Goal: Transaction & Acquisition: Book appointment/travel/reservation

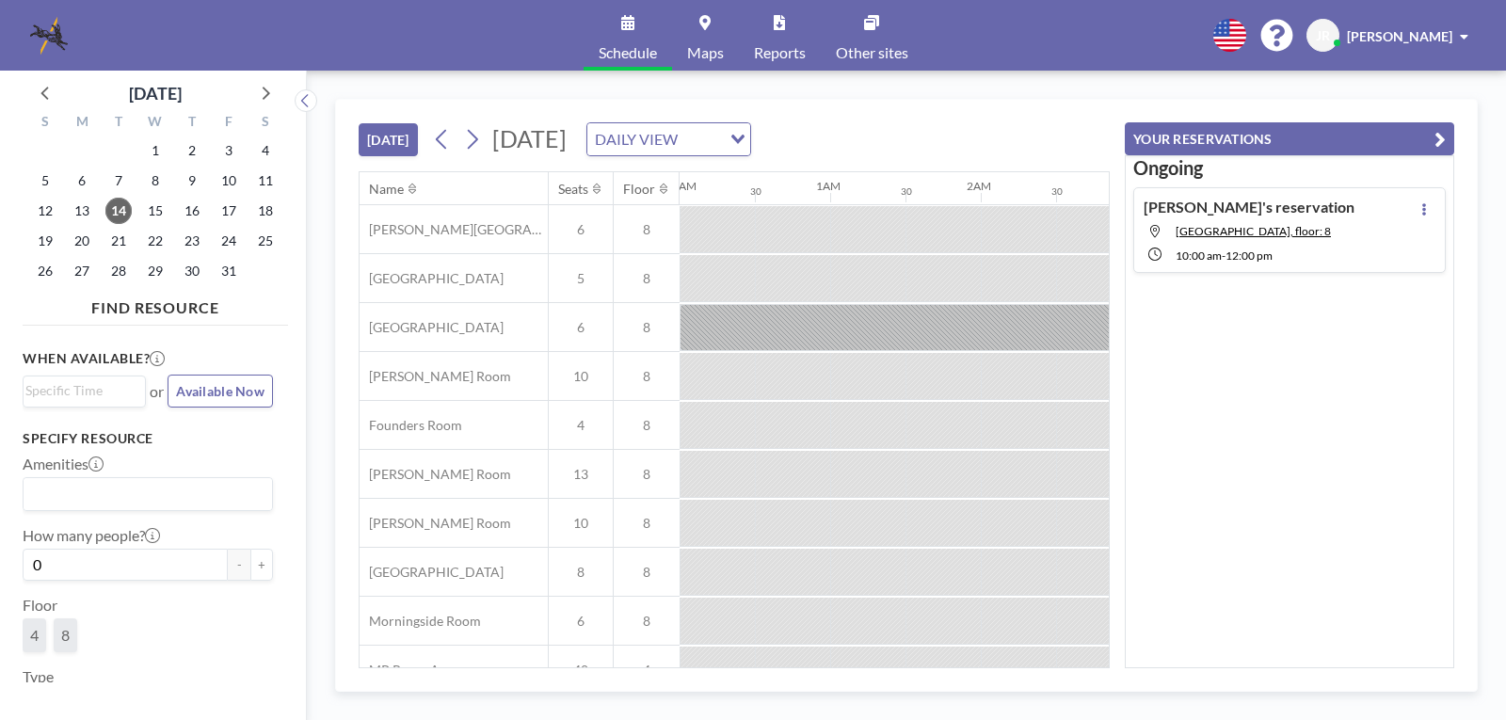
scroll to position [0, 1431]
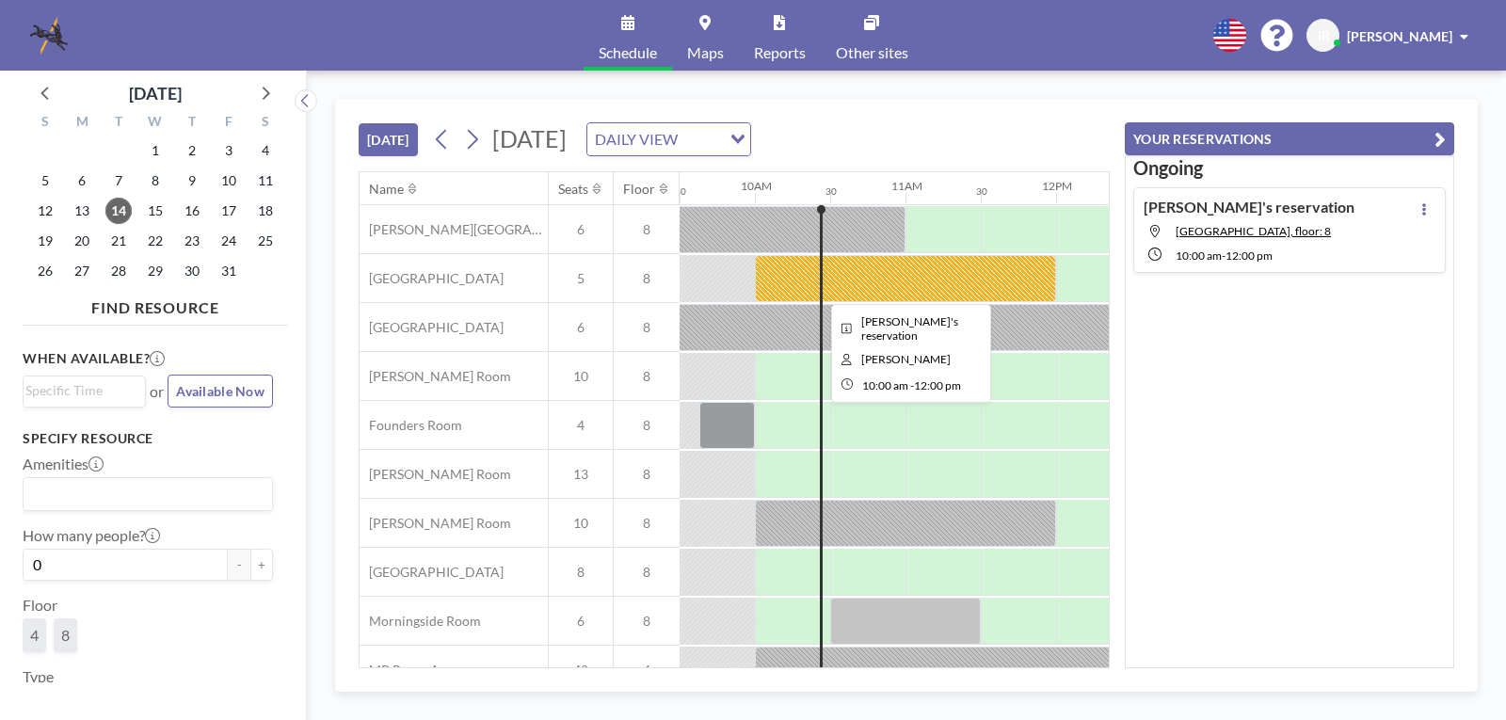
click at [842, 266] on div at bounding box center [905, 278] width 301 height 47
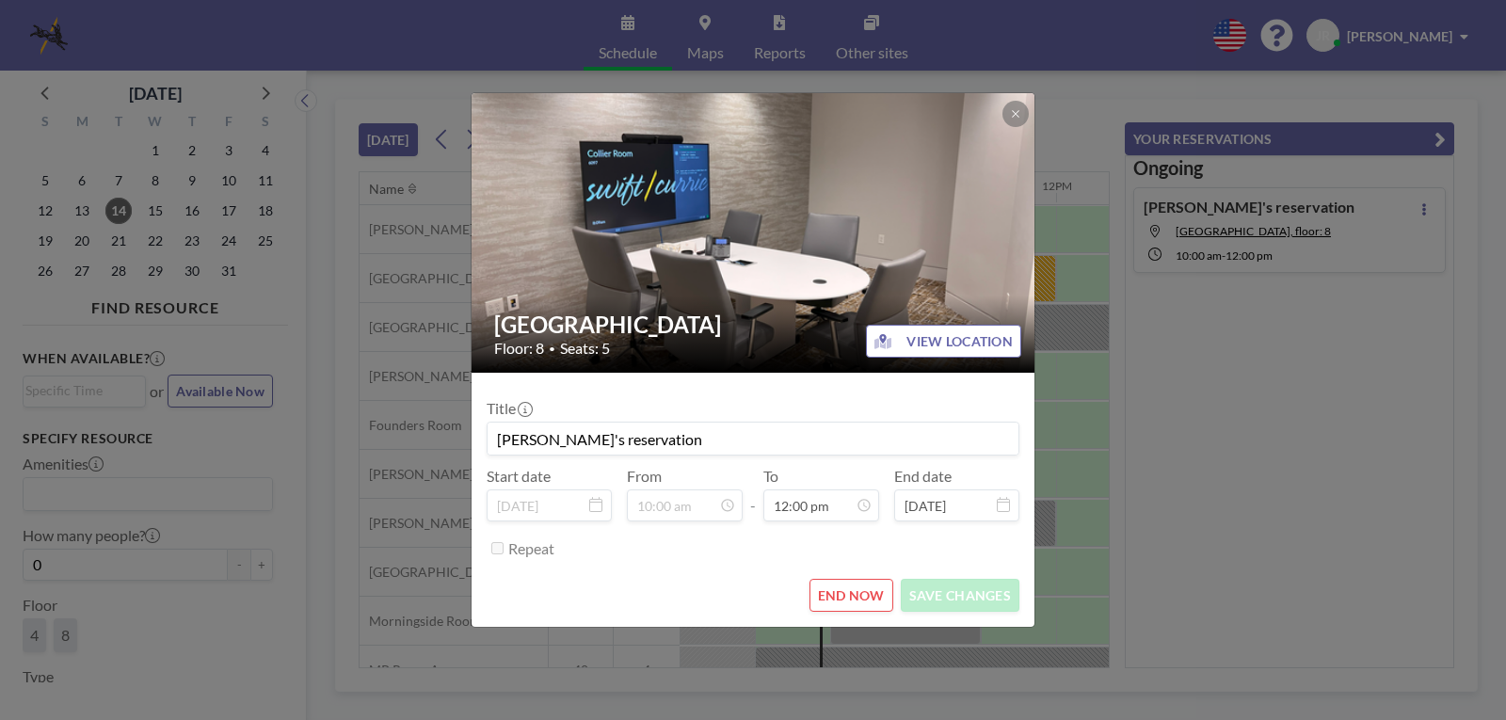
click at [842, 266] on img at bounding box center [754, 233] width 565 height 424
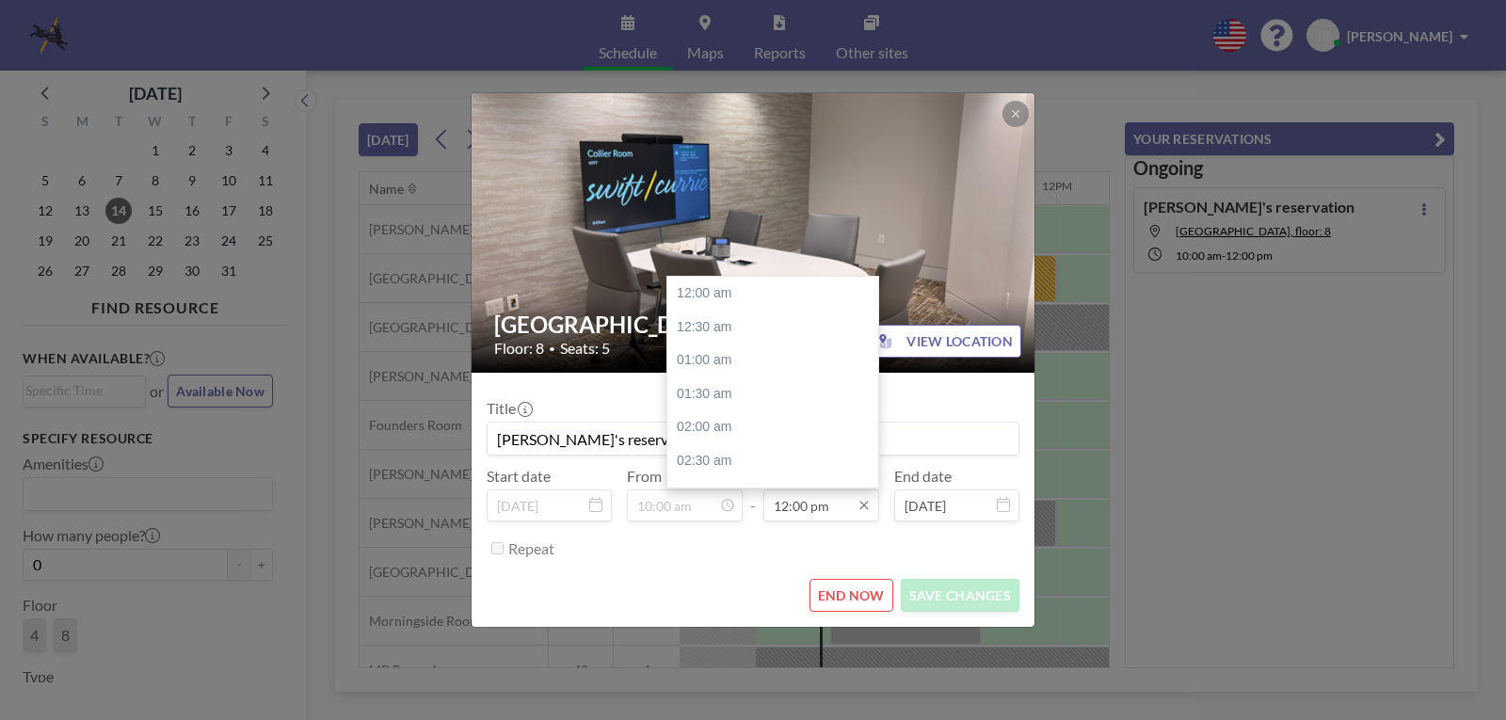
scroll to position [804, 0]
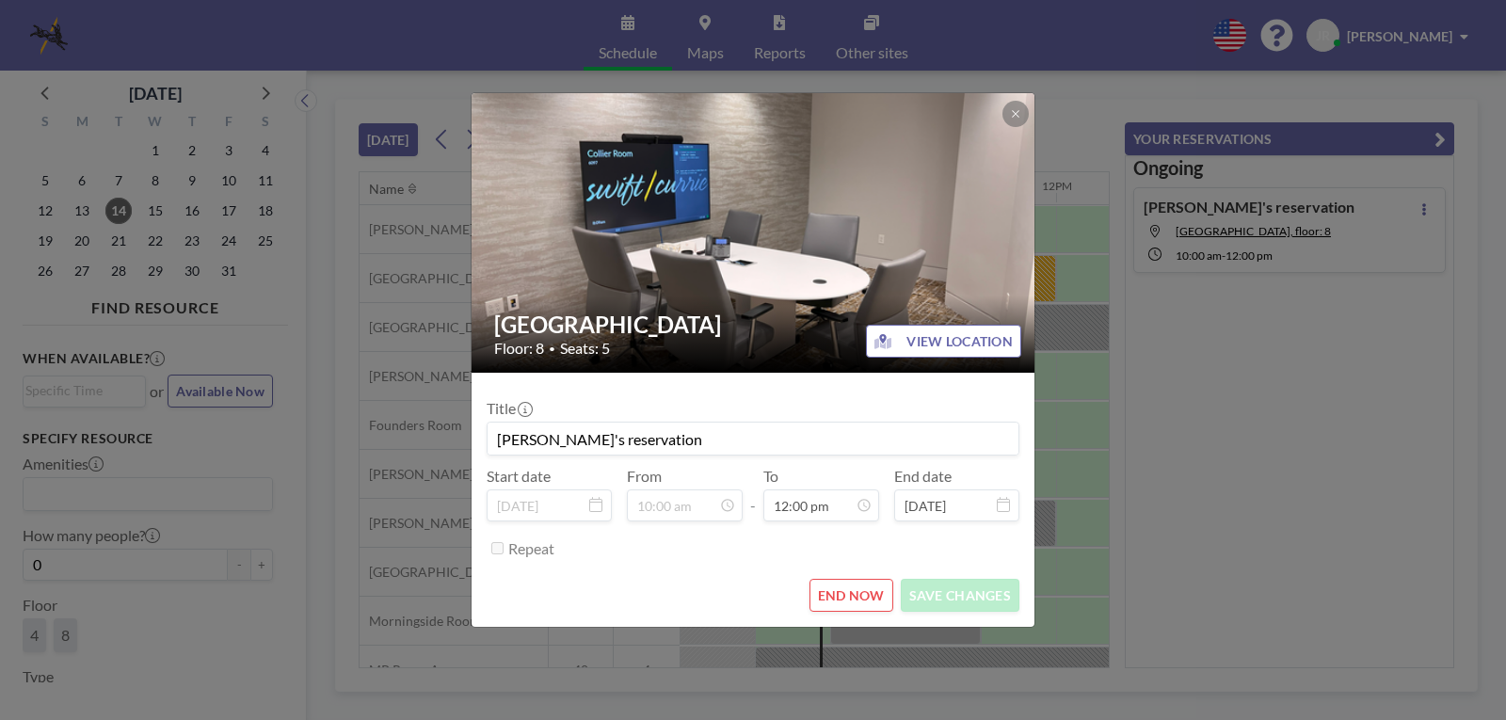
click at [824, 591] on button "END NOW" at bounding box center [851, 595] width 84 height 33
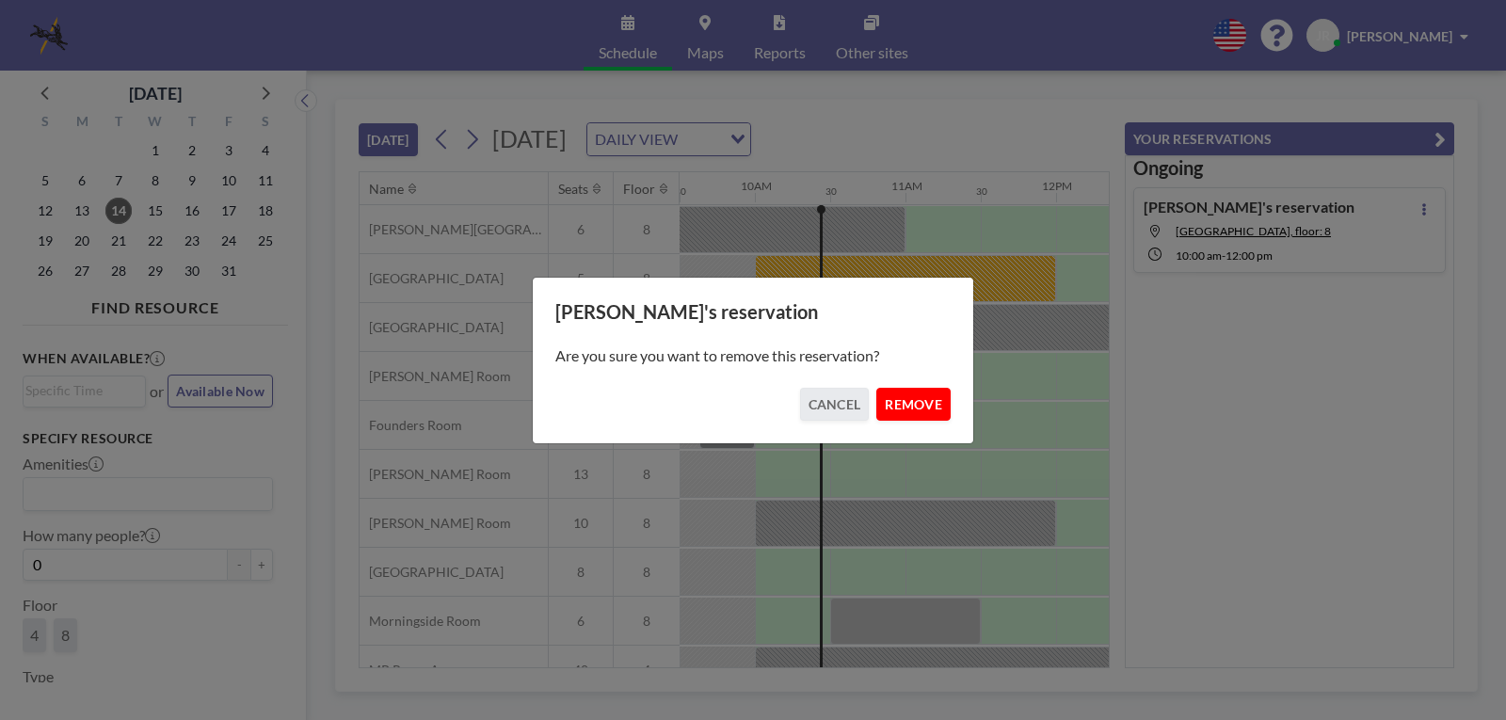
click at [892, 396] on button "REMOVE" at bounding box center [913, 404] width 74 height 33
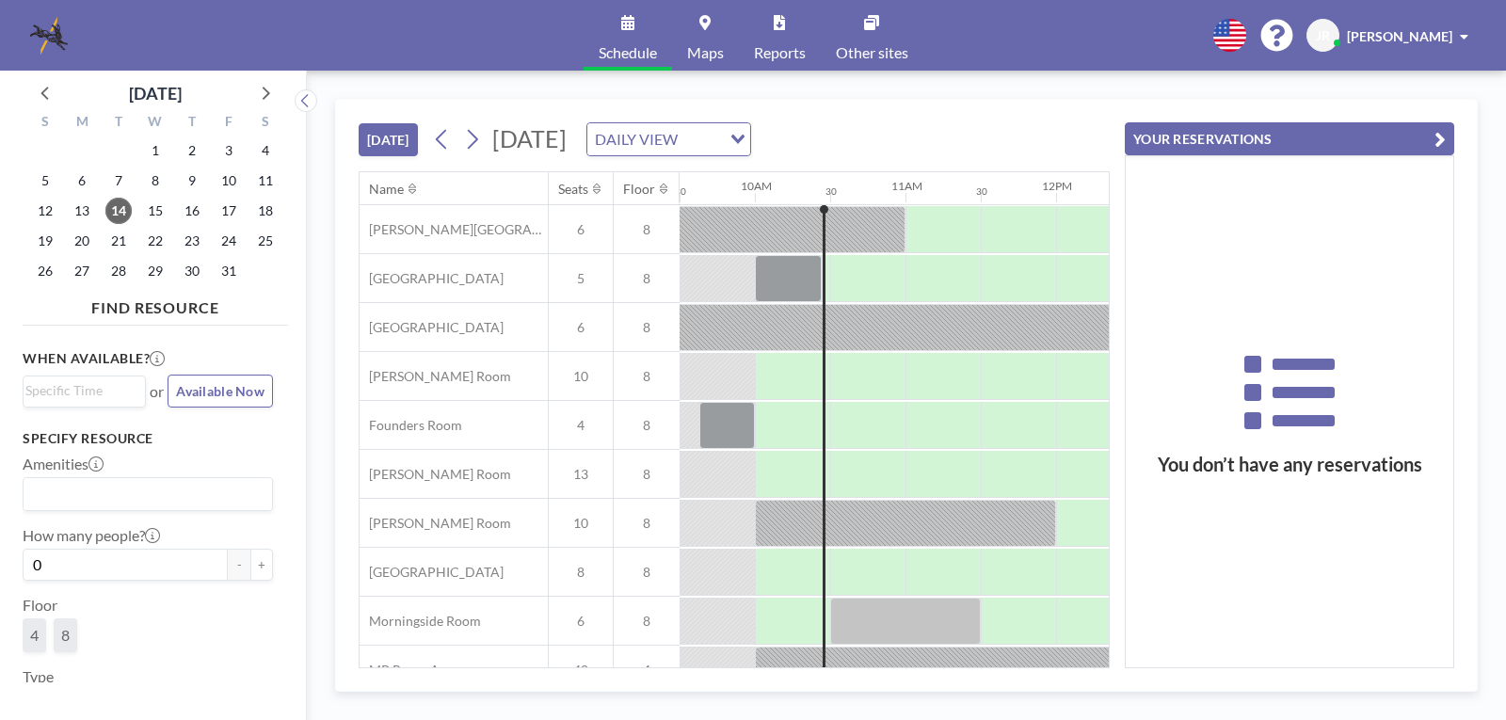
click at [1340, 138] on button "YOUR RESERVATIONS" at bounding box center [1289, 138] width 329 height 33
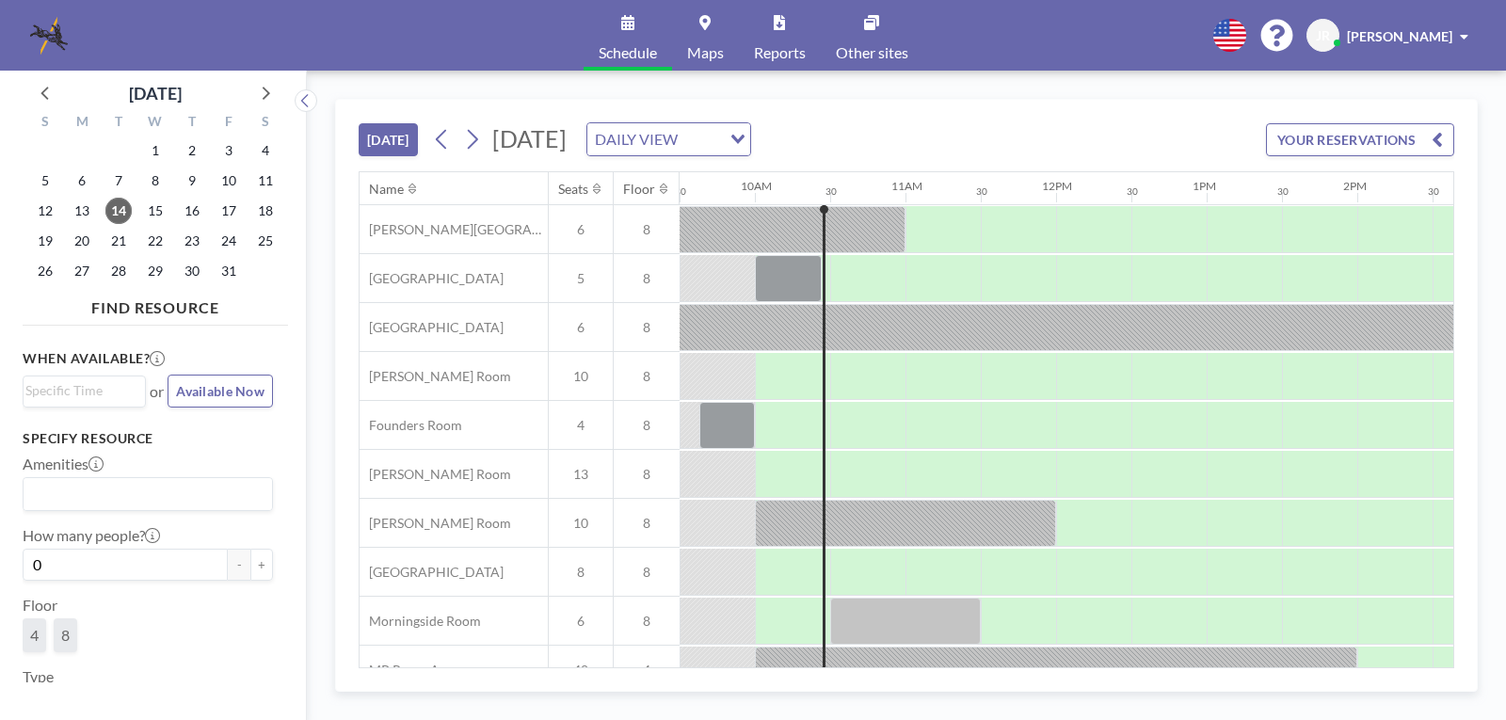
click at [627, 18] on icon at bounding box center [627, 22] width 13 height 15
click at [587, 274] on span "5" at bounding box center [581, 278] width 64 height 17
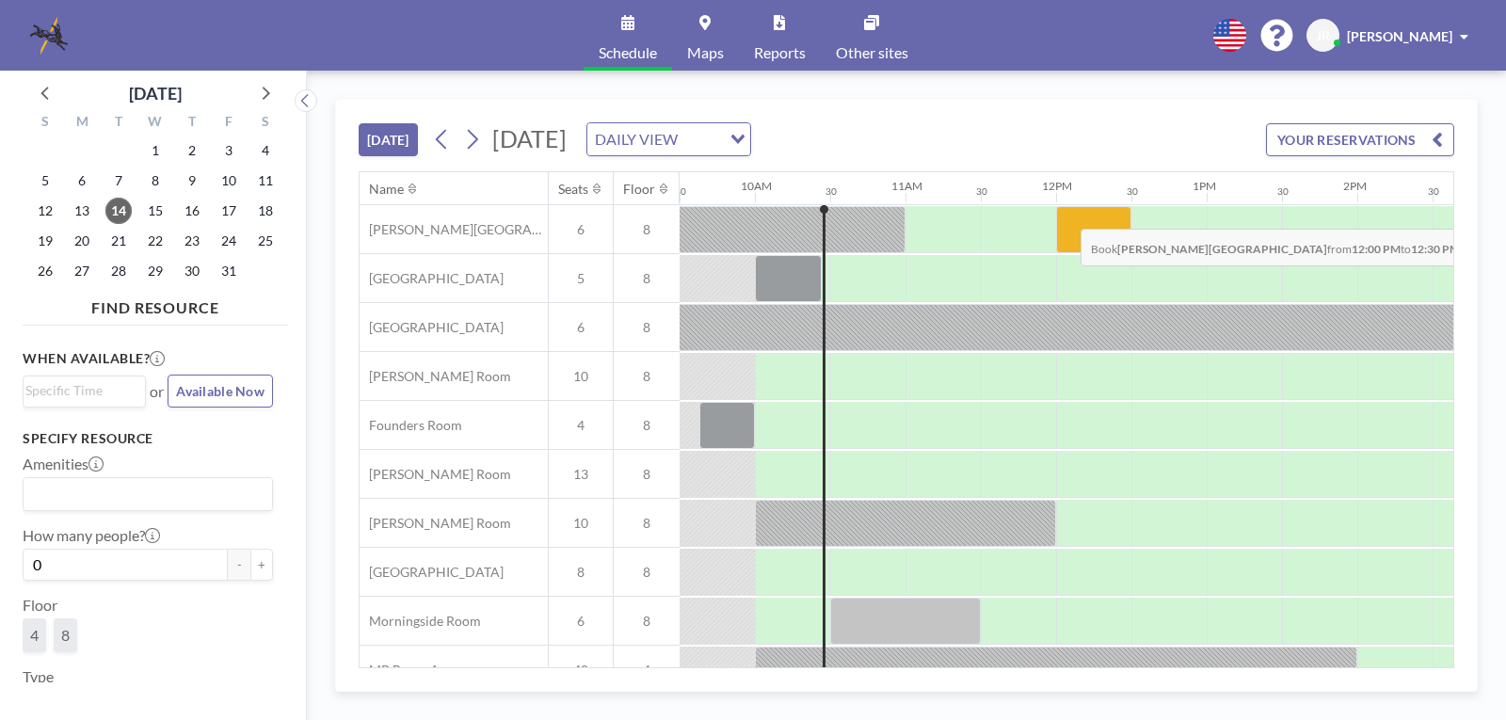
click at [1065, 215] on div at bounding box center [1093, 229] width 75 height 47
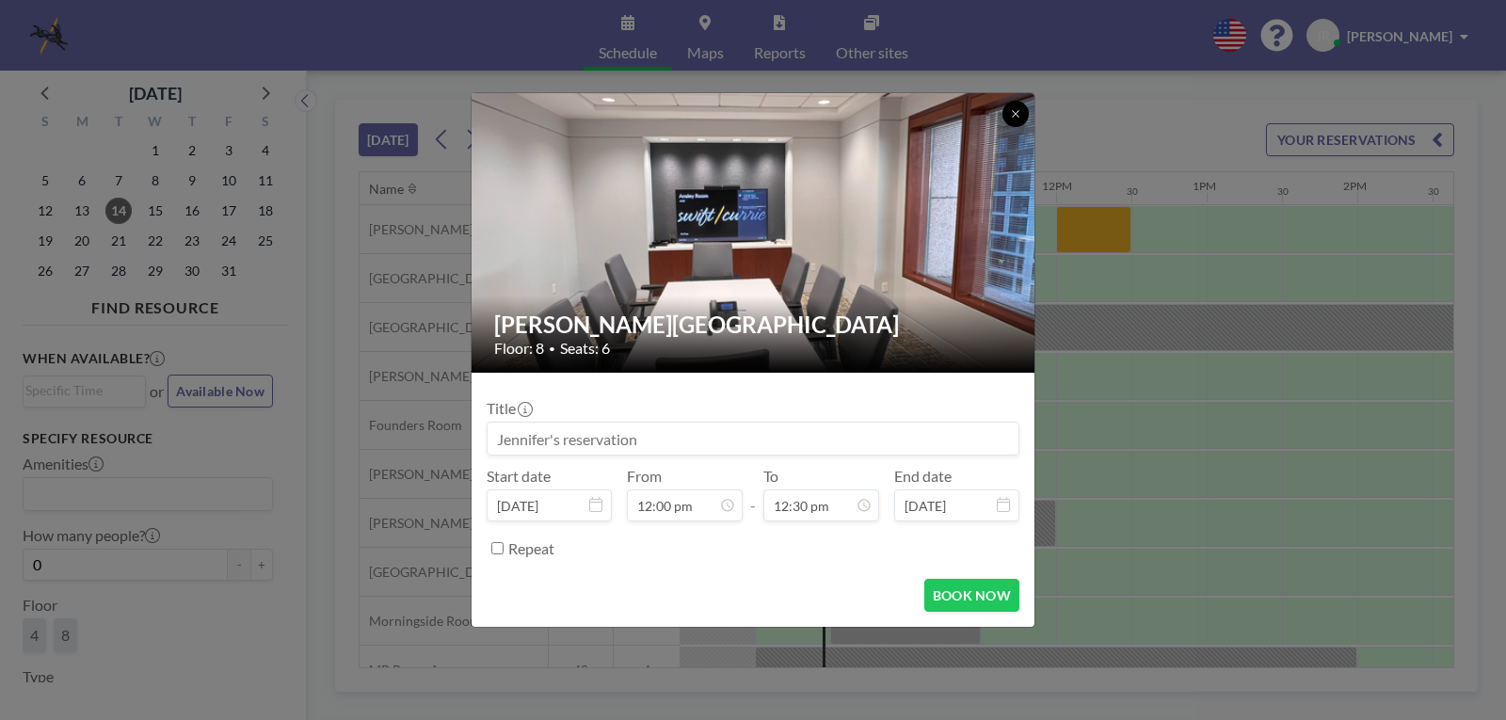
click at [1008, 115] on button at bounding box center [1015, 114] width 26 height 26
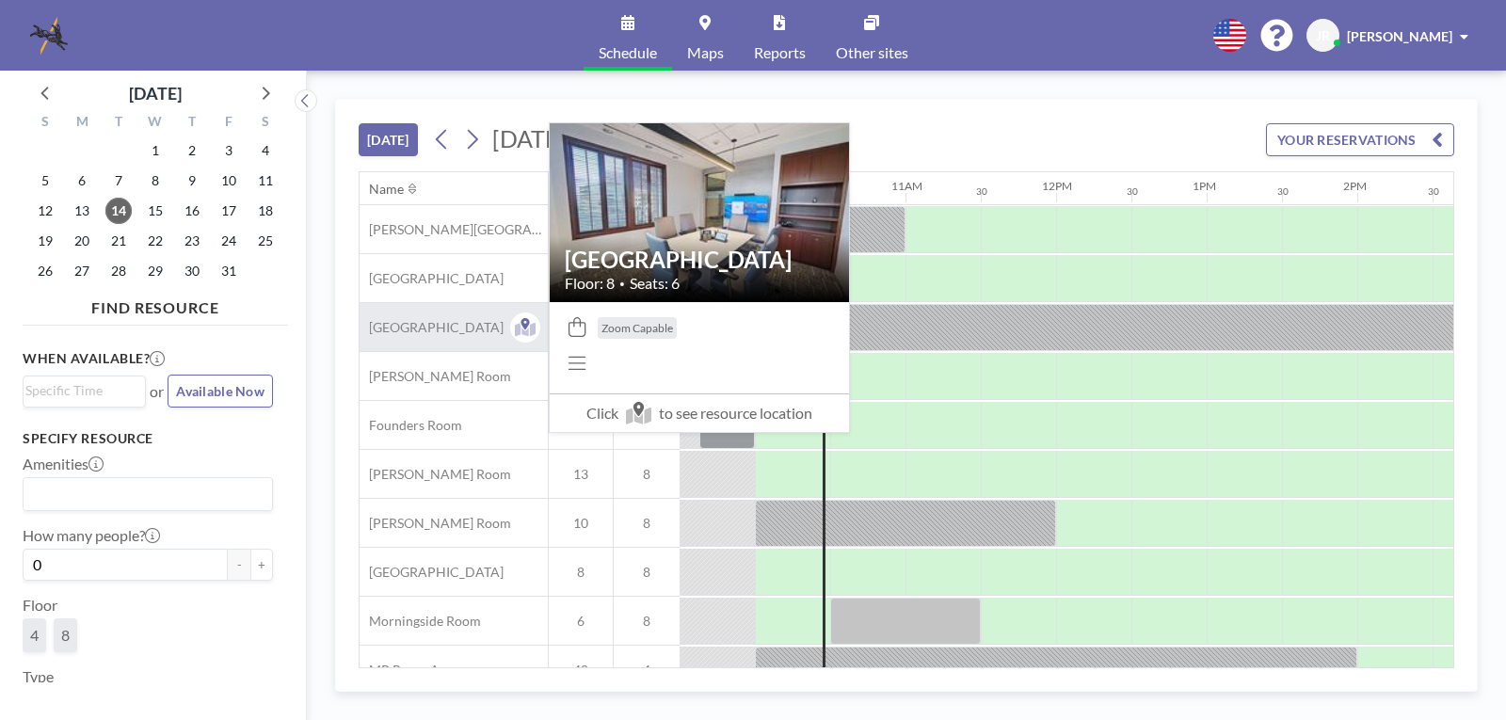
click at [488, 331] on div "[GEOGRAPHIC_DATA]" at bounding box center [454, 327] width 188 height 48
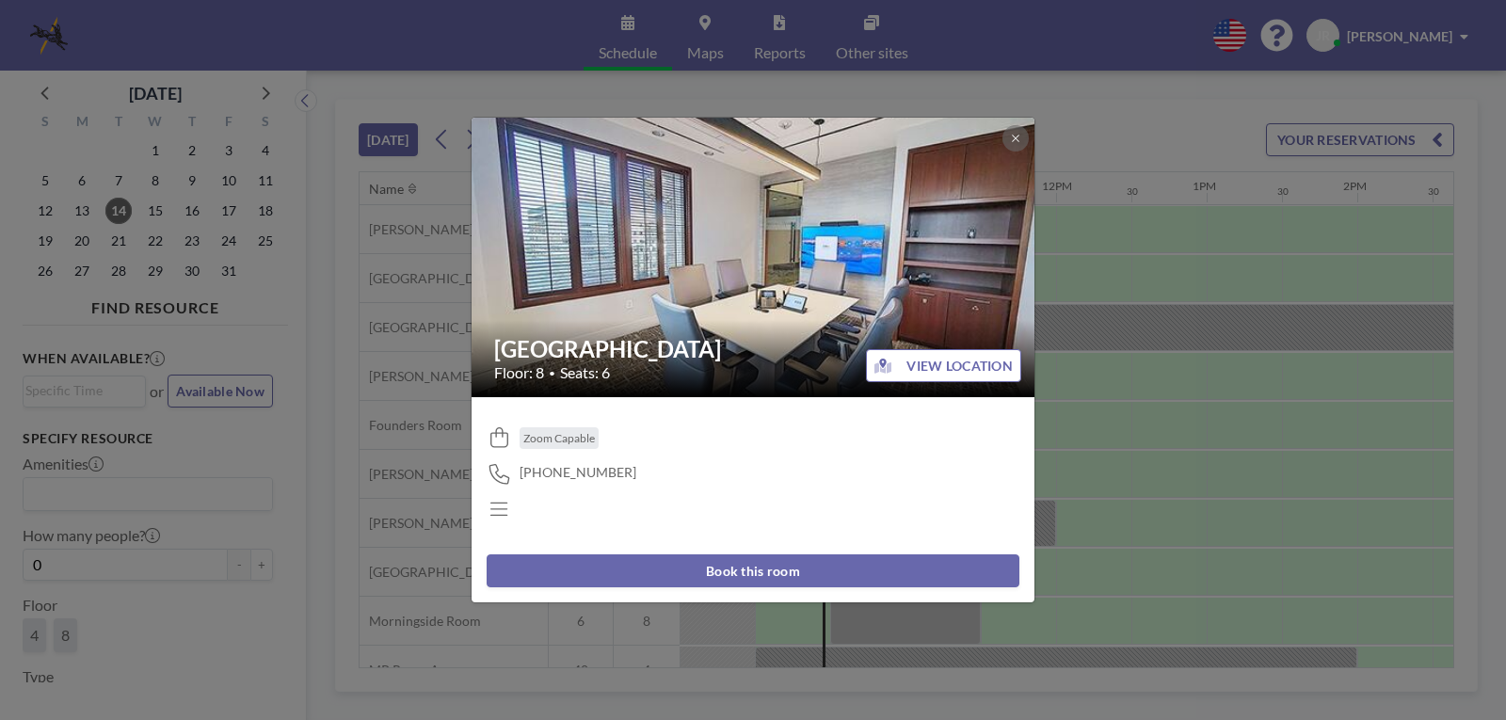
click at [726, 575] on button "Book this room" at bounding box center [753, 570] width 533 height 33
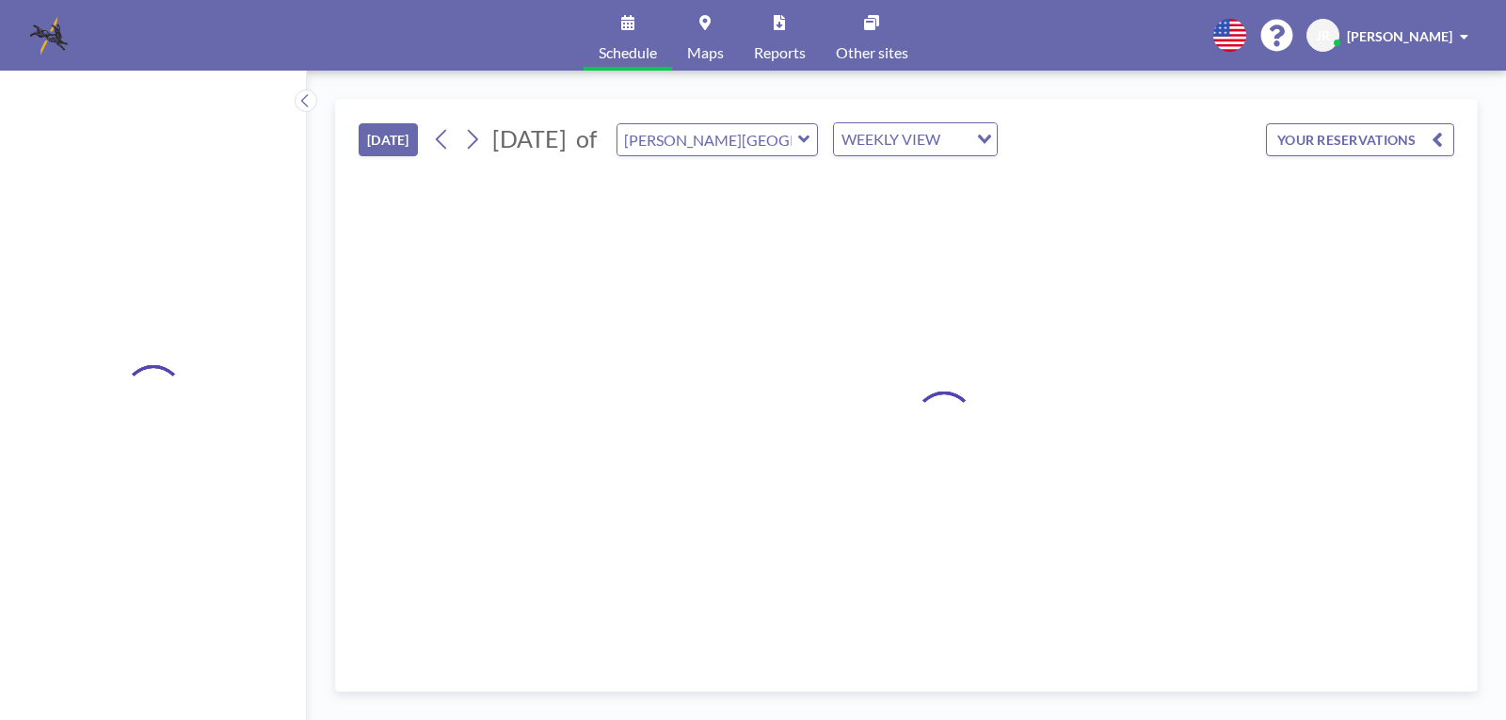
type input "[GEOGRAPHIC_DATA]"
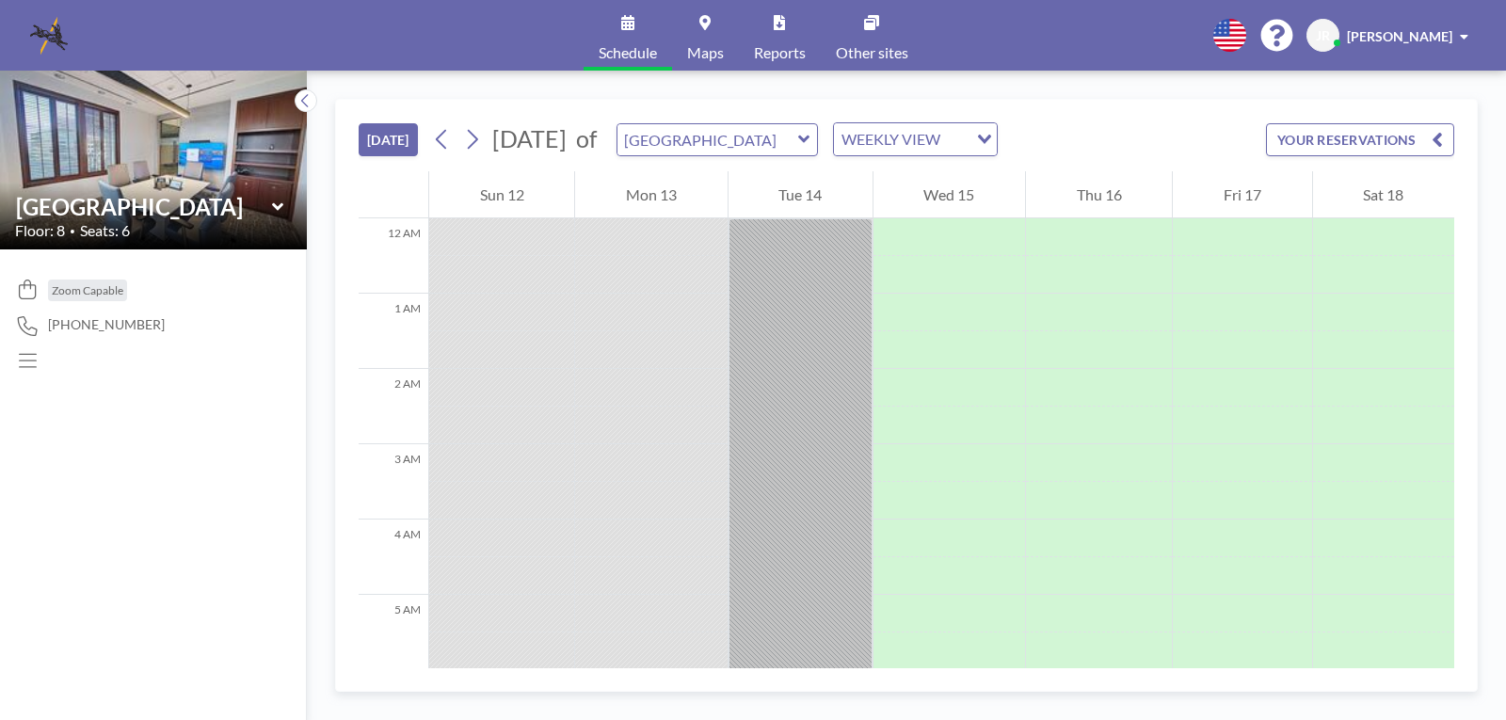
click at [809, 140] on icon at bounding box center [803, 140] width 11 height 8
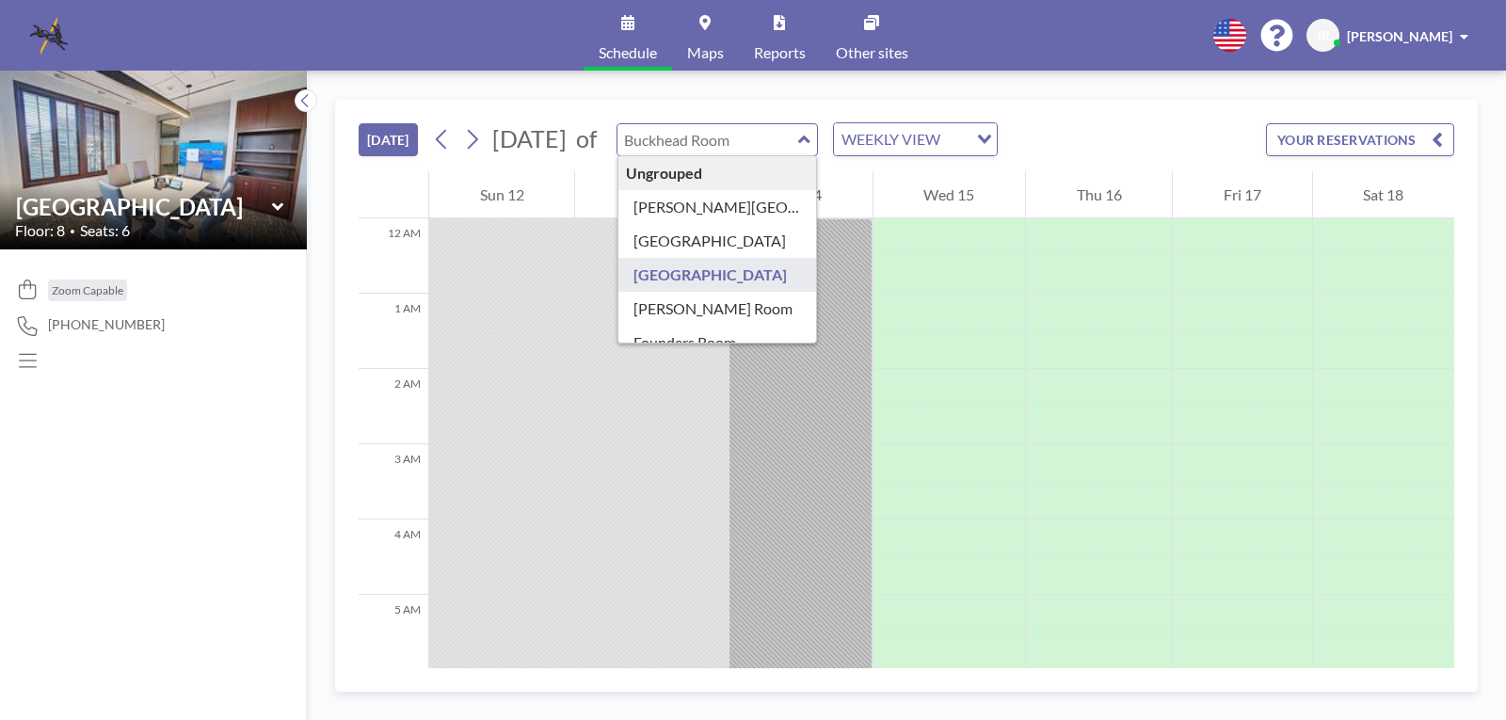
type input "[GEOGRAPHIC_DATA]"
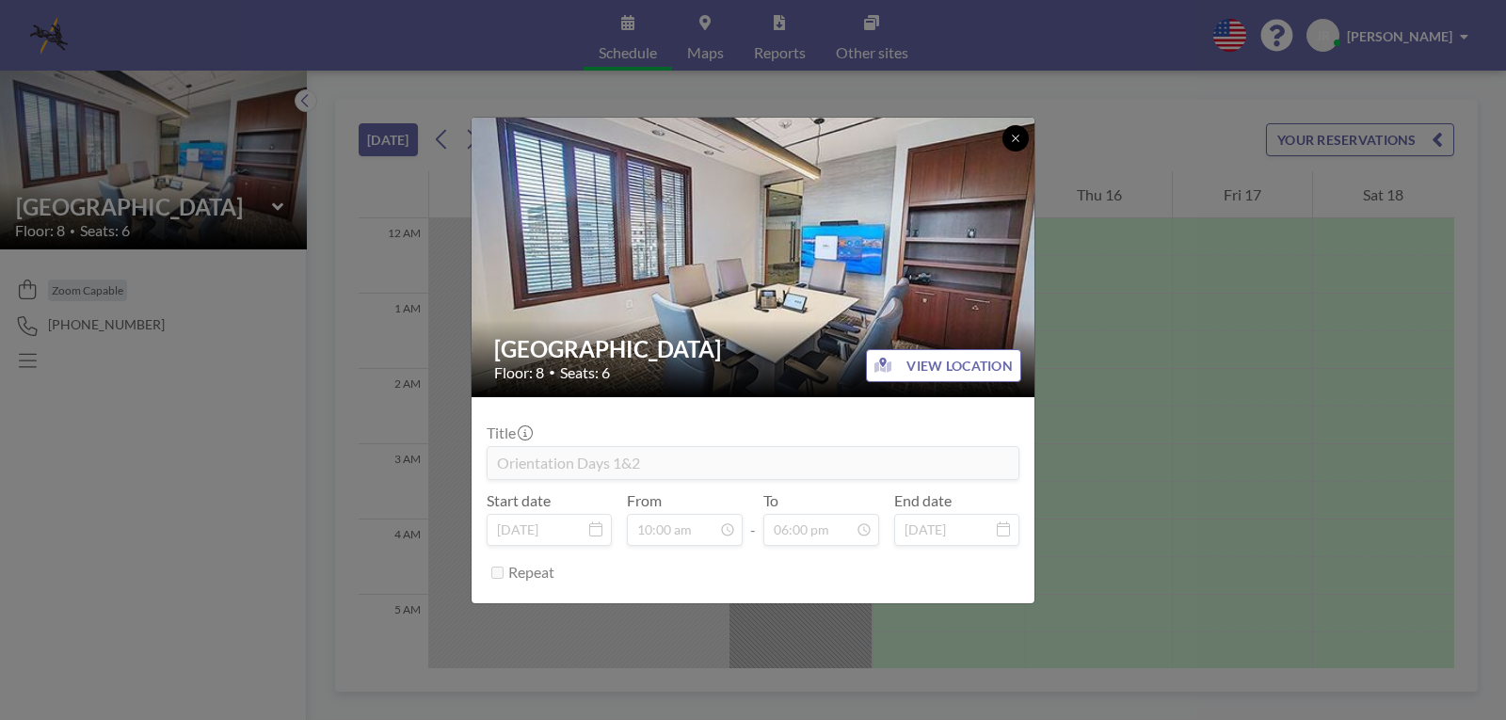
click at [1018, 133] on icon at bounding box center [1015, 138] width 11 height 11
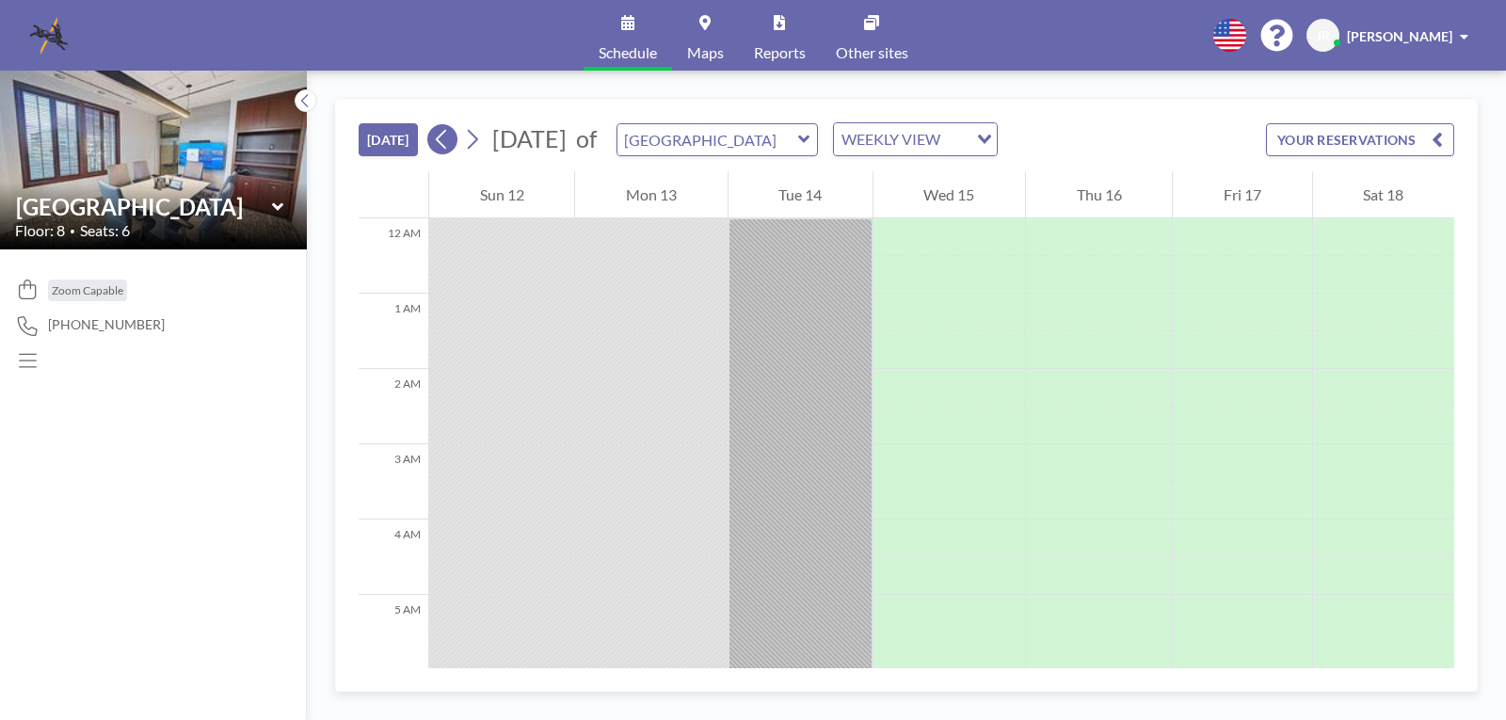
click at [443, 146] on icon at bounding box center [442, 139] width 18 height 28
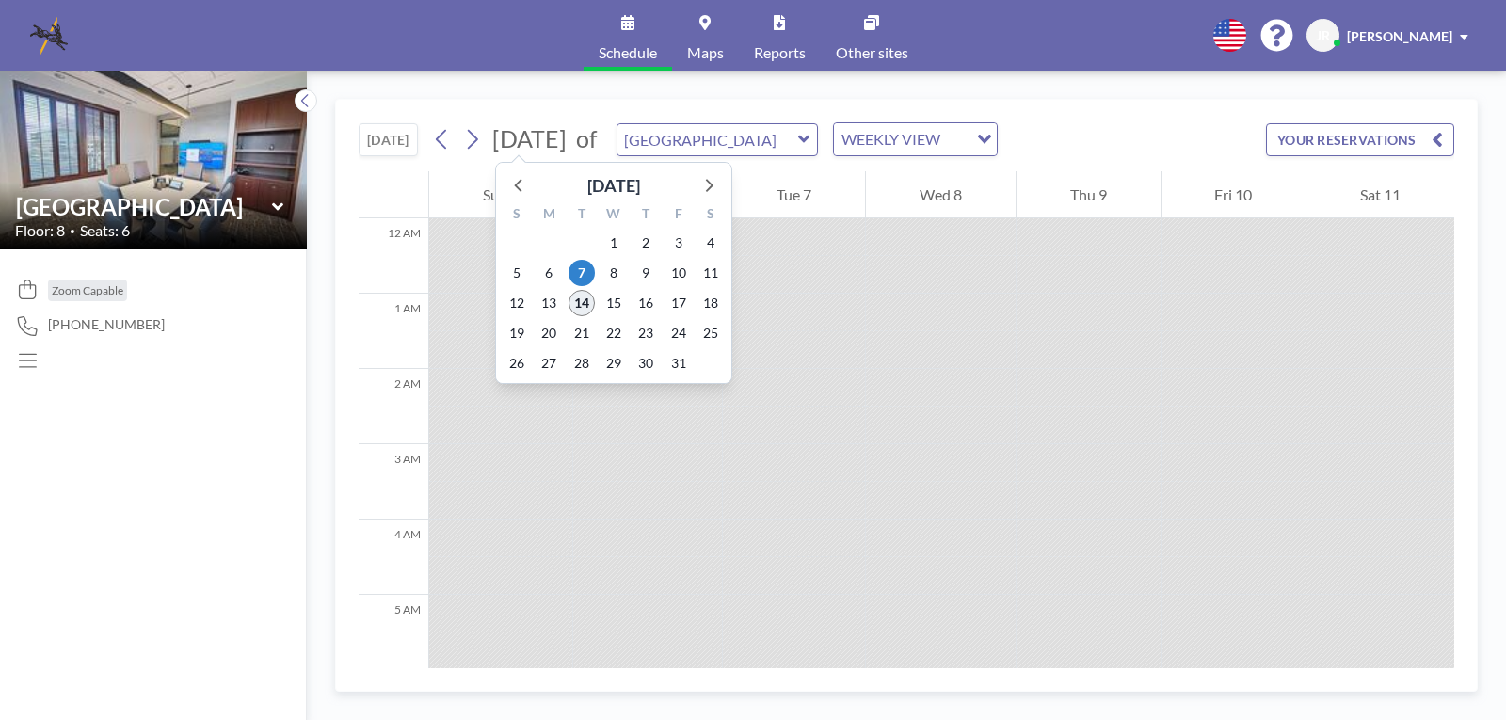
click at [581, 296] on span "14" at bounding box center [581, 303] width 26 height 26
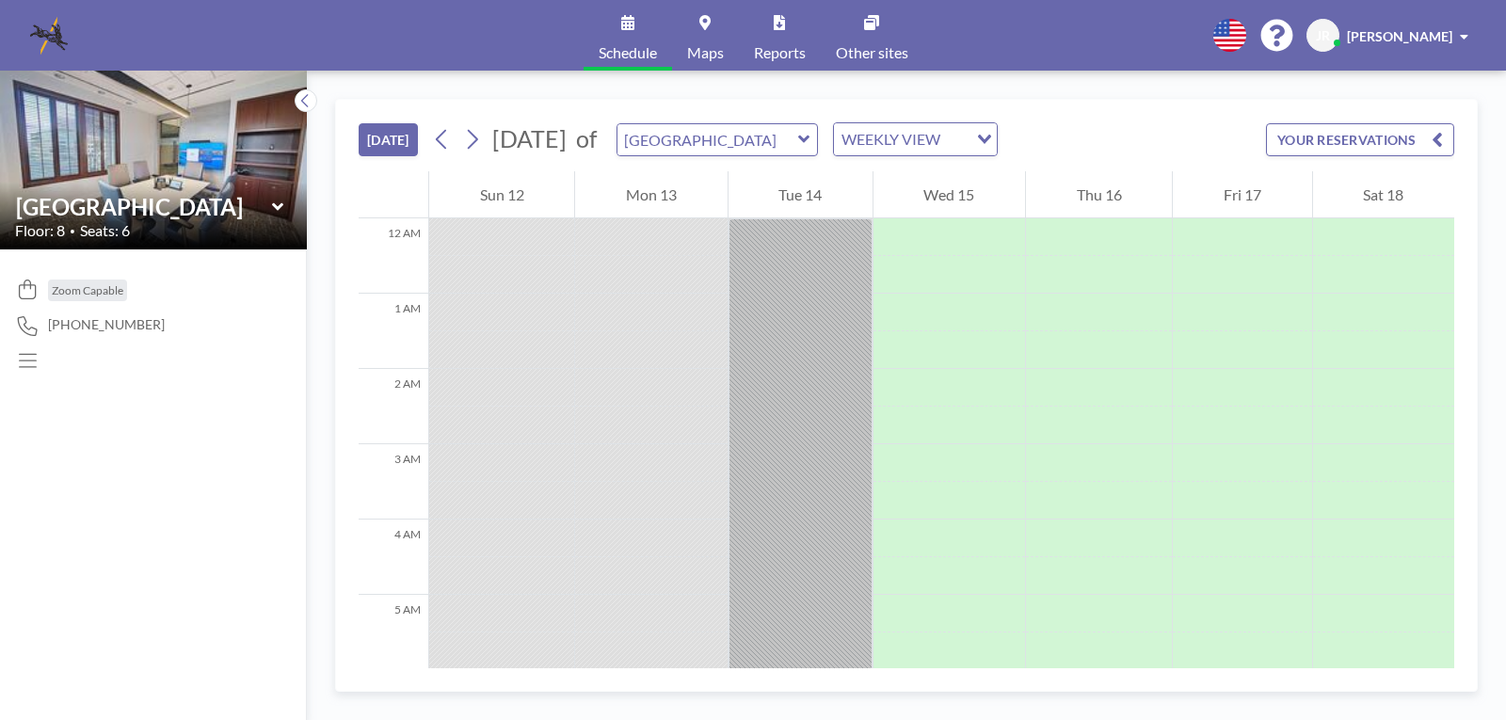
click at [809, 141] on icon at bounding box center [803, 140] width 11 height 8
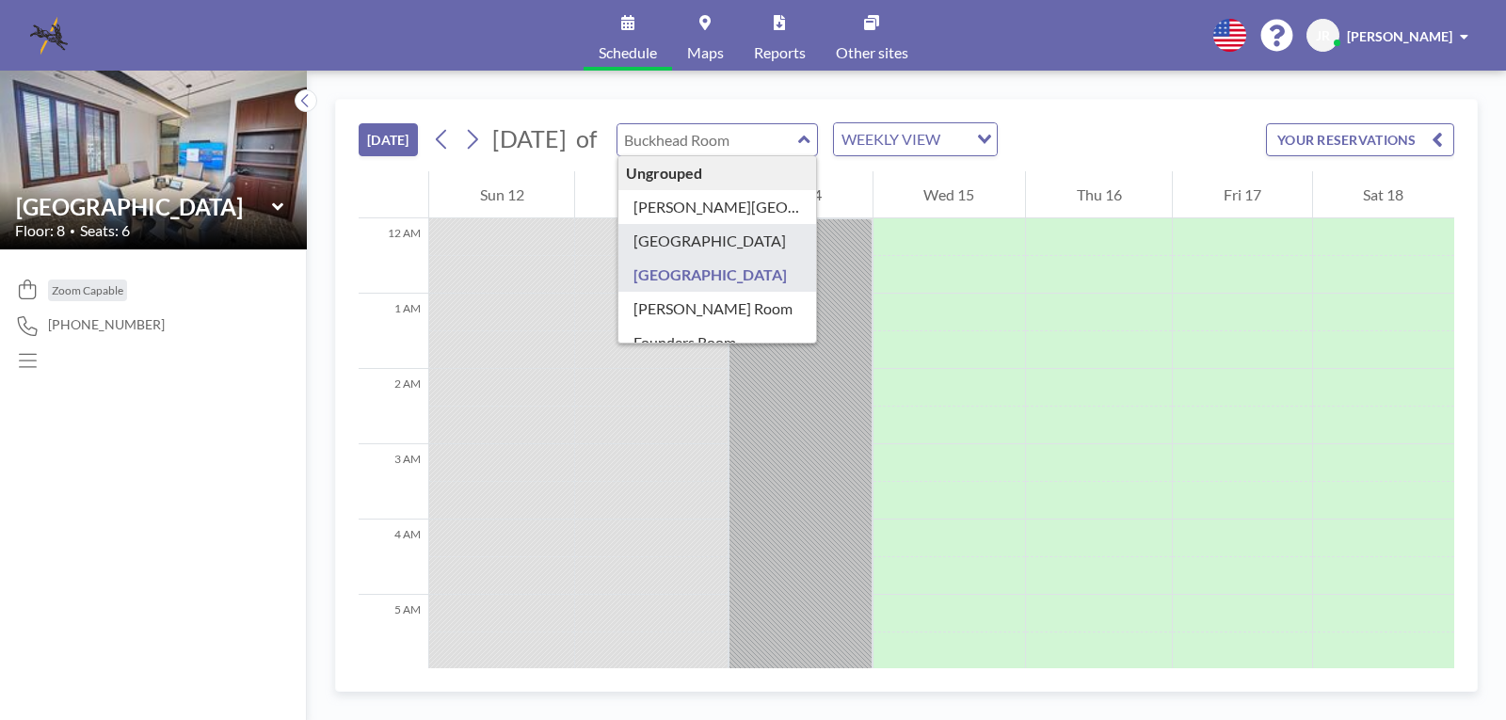
type input "[GEOGRAPHIC_DATA]"
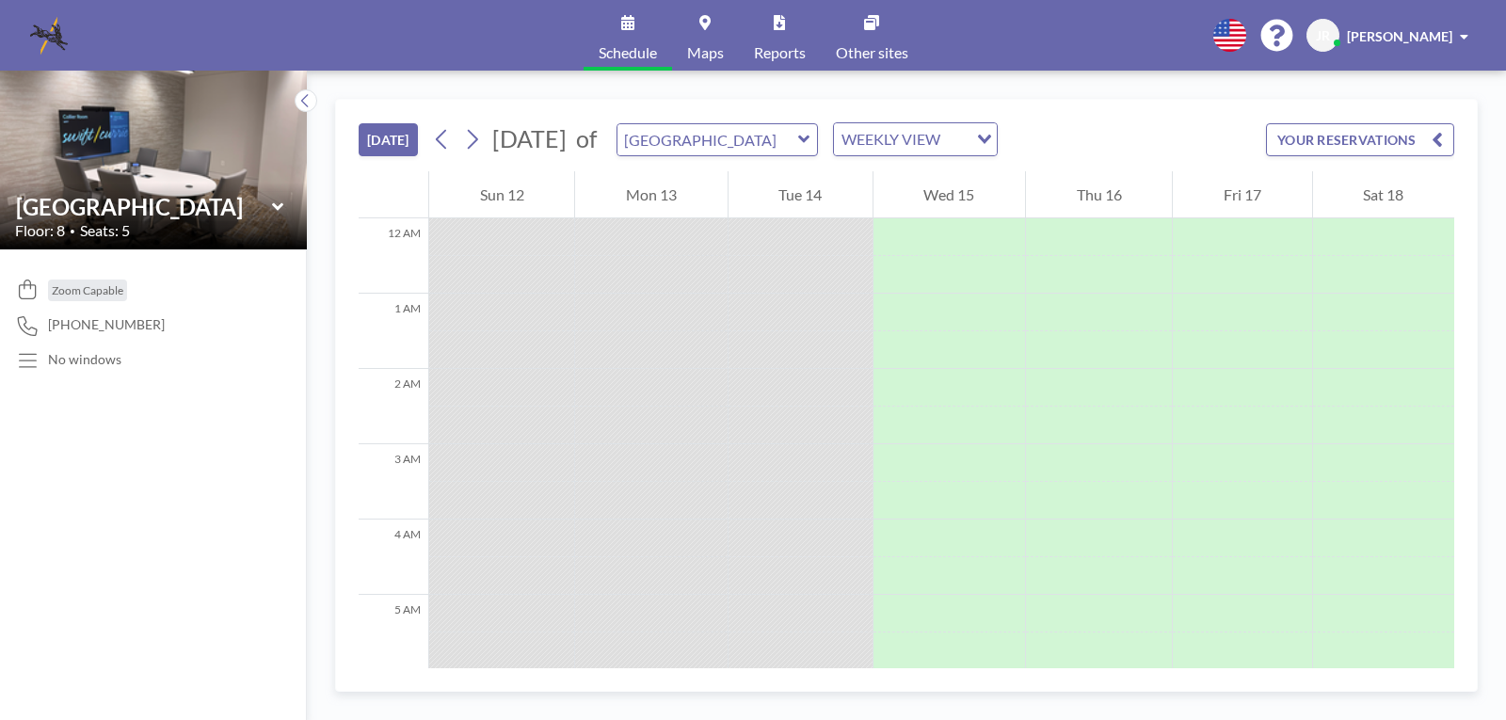
click at [809, 136] on icon at bounding box center [803, 140] width 11 height 8
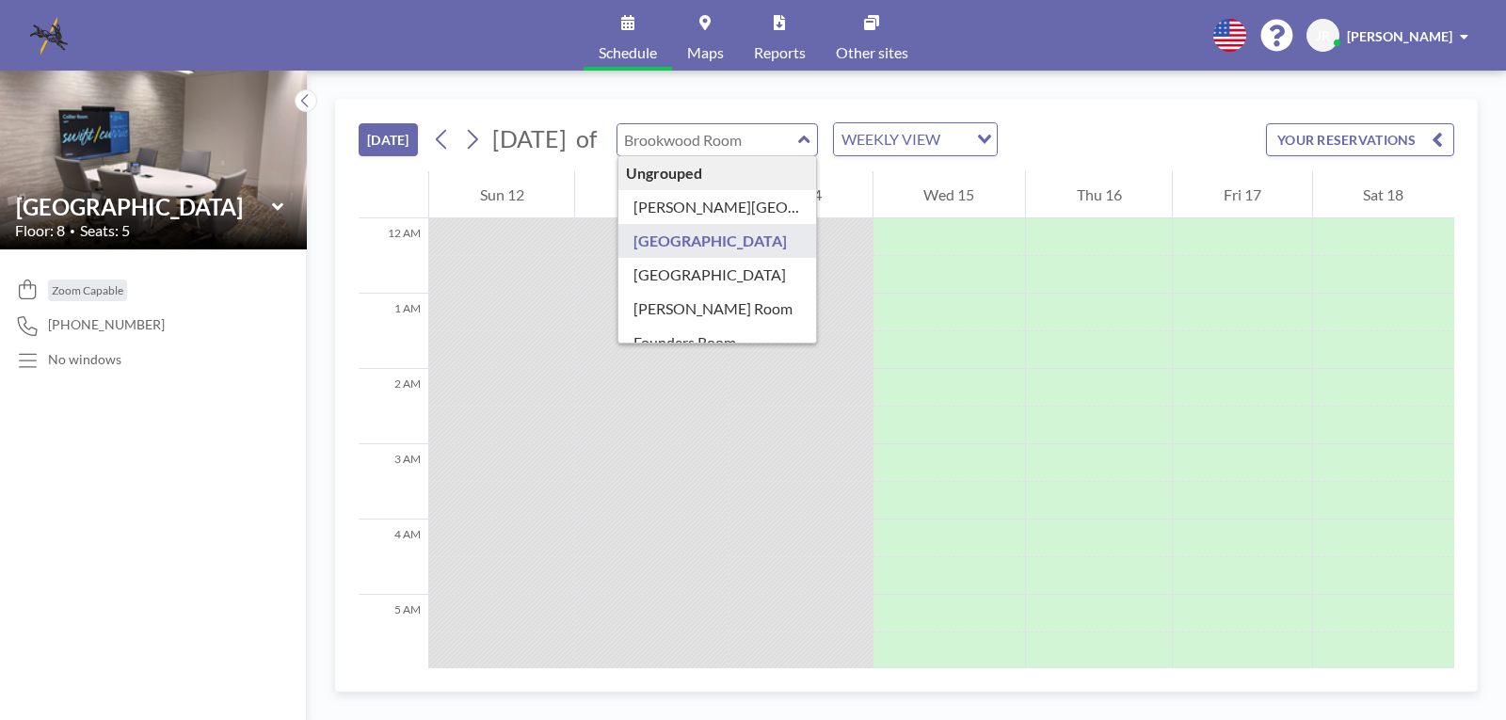
type input "[GEOGRAPHIC_DATA]"
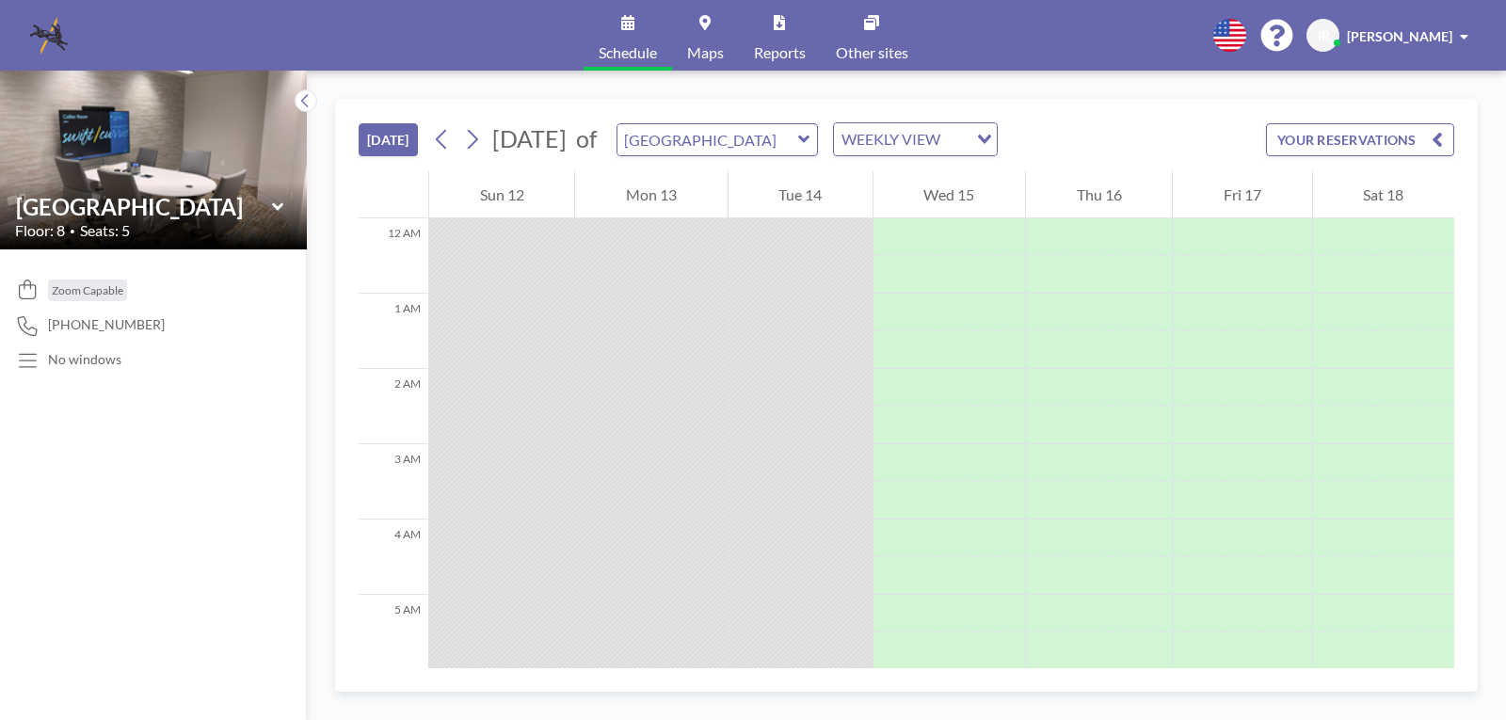
click at [815, 236] on div at bounding box center [800, 237] width 144 height 38
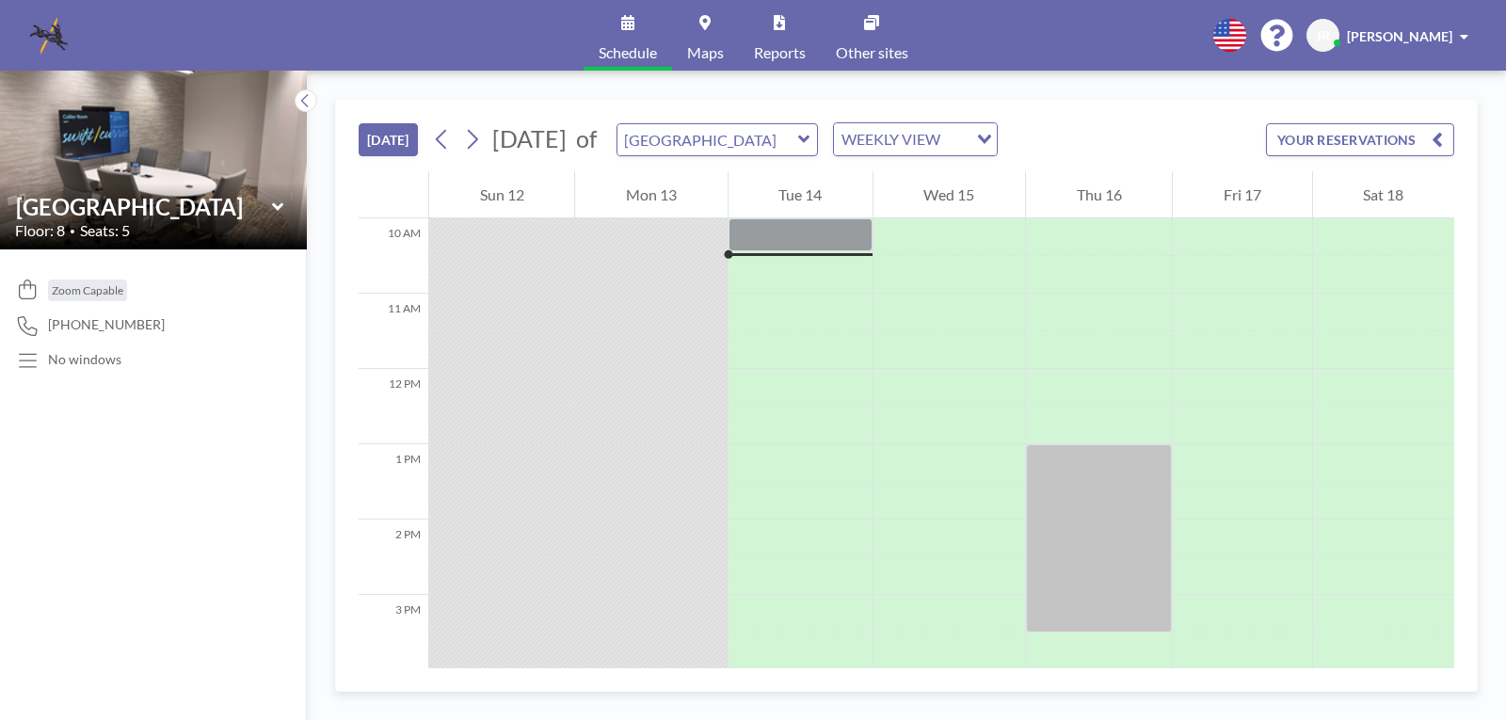
scroll to position [824, 0]
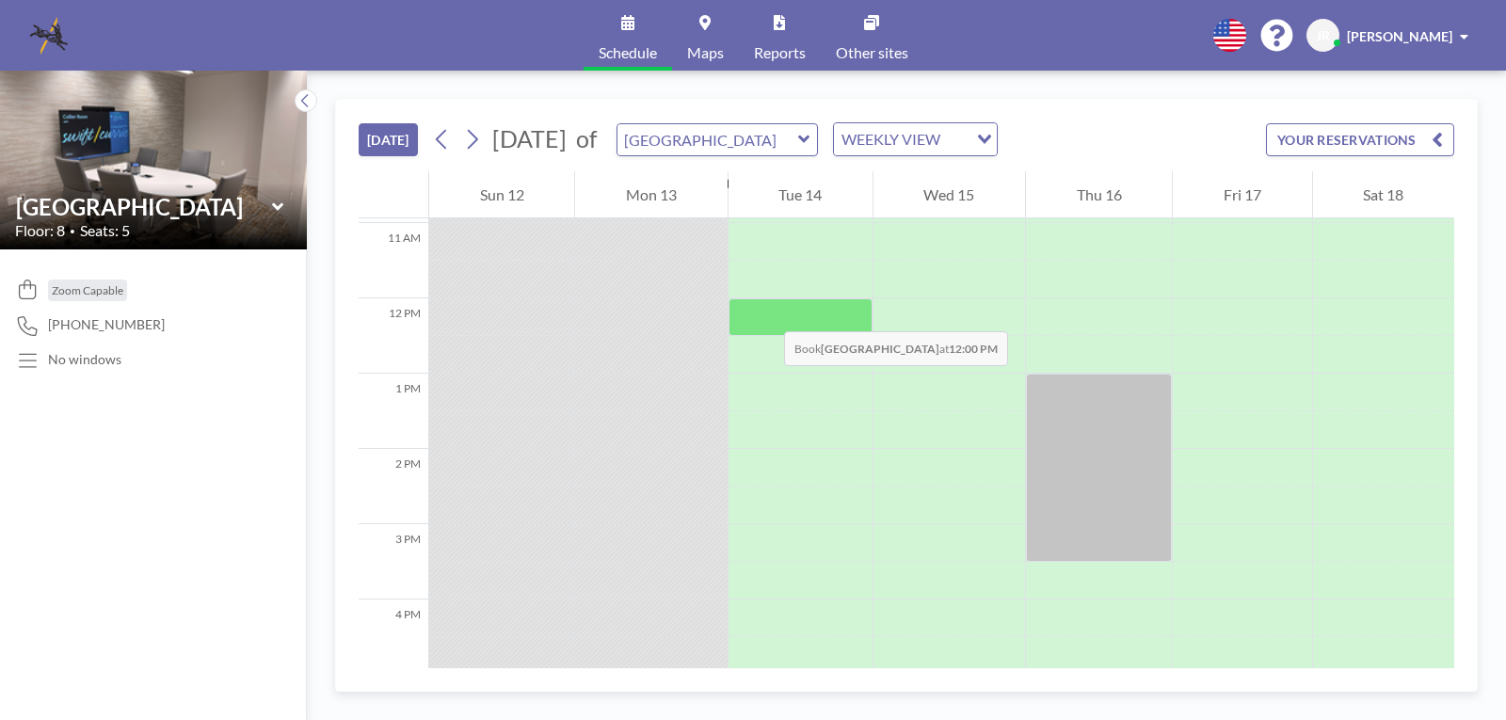
click at [765, 312] on div at bounding box center [800, 317] width 144 height 38
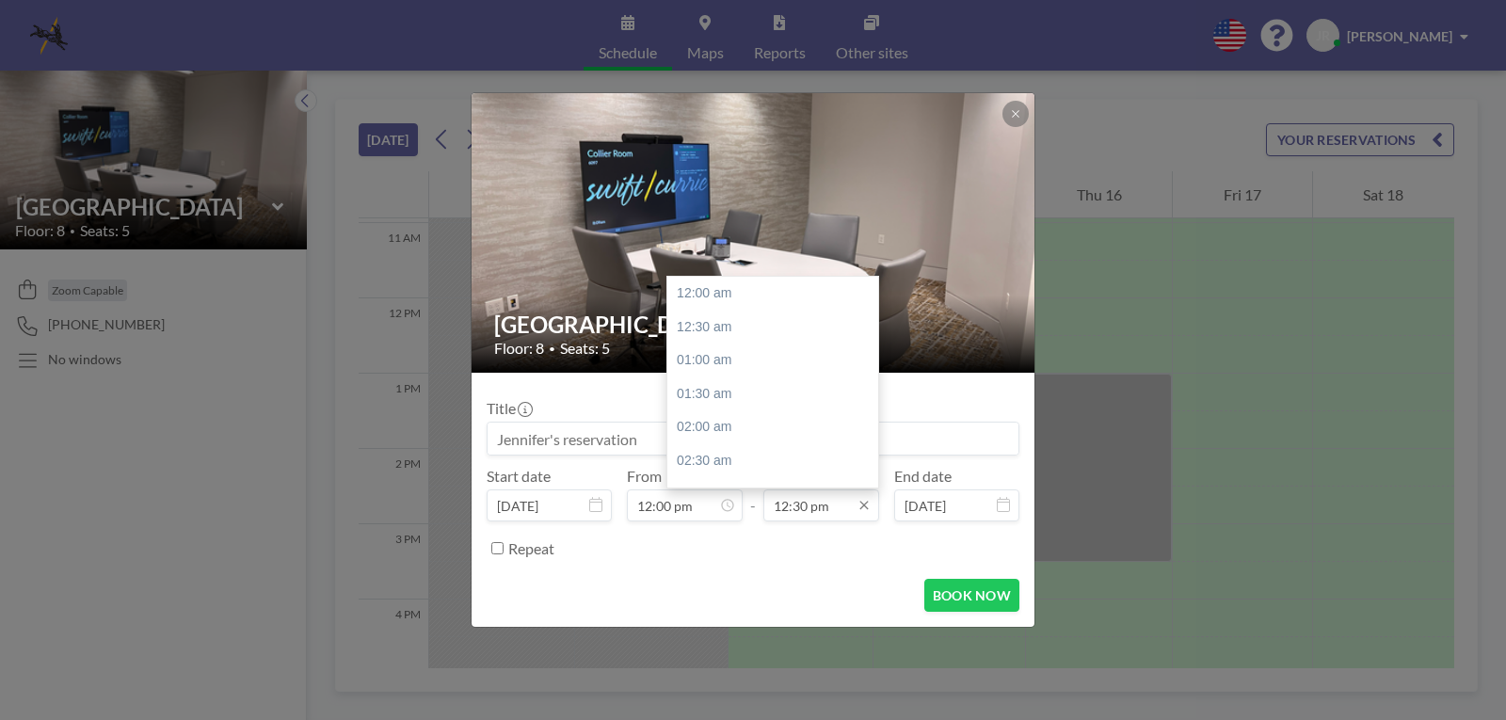
scroll to position [838, 0]
click at [715, 385] on div "02:00 pm" at bounding box center [777, 394] width 220 height 34
type input "02:00 pm"
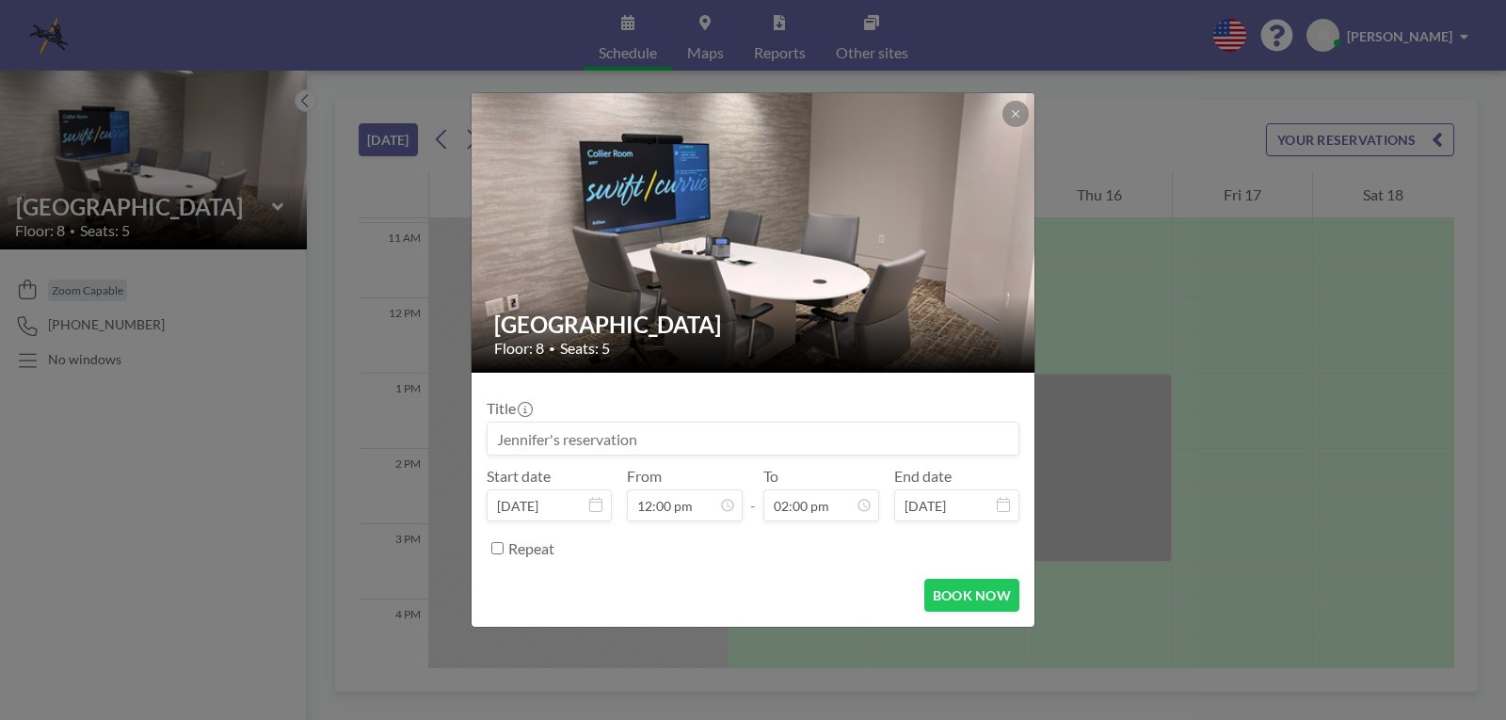
scroll to position [0, 0]
click at [790, 434] on input at bounding box center [753, 439] width 531 height 32
type input "C"
type input "E"
type input "C"
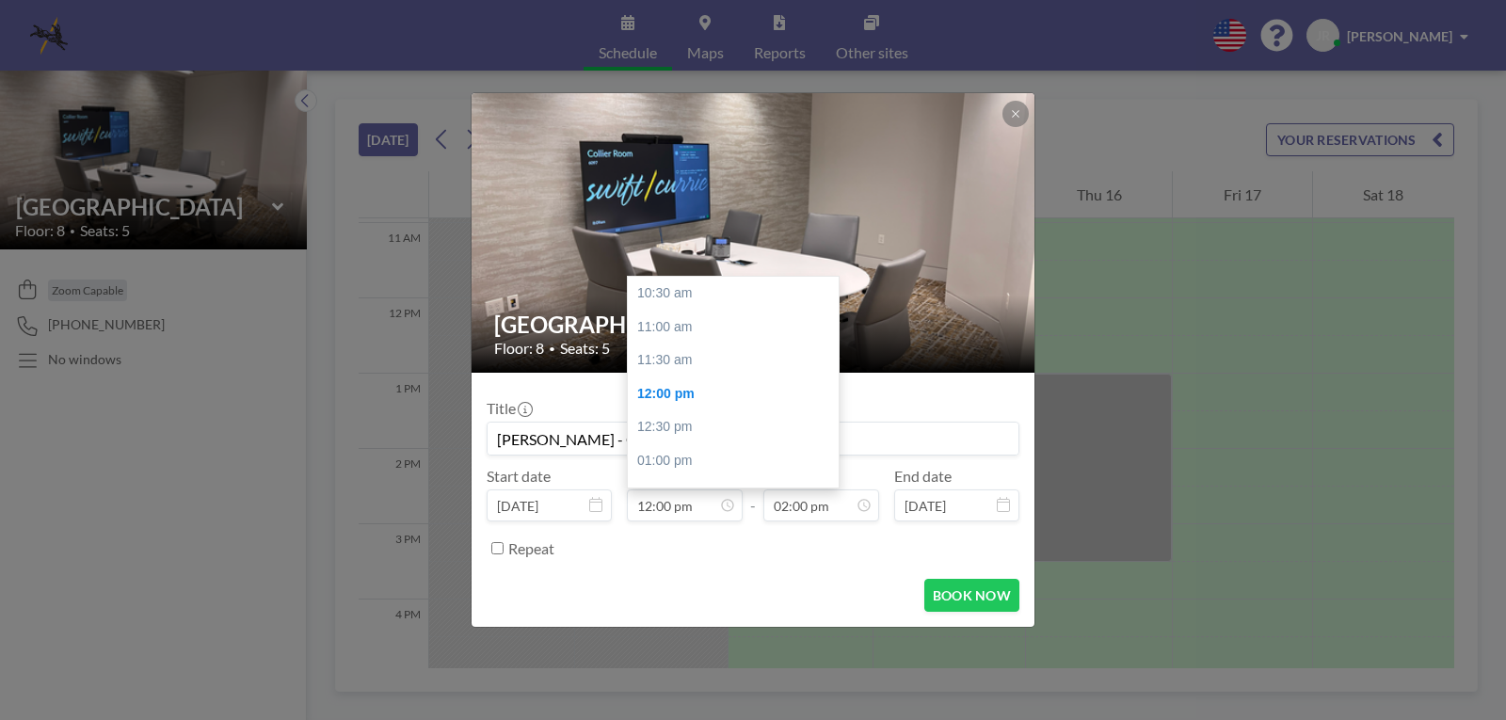
scroll to position [101, 0]
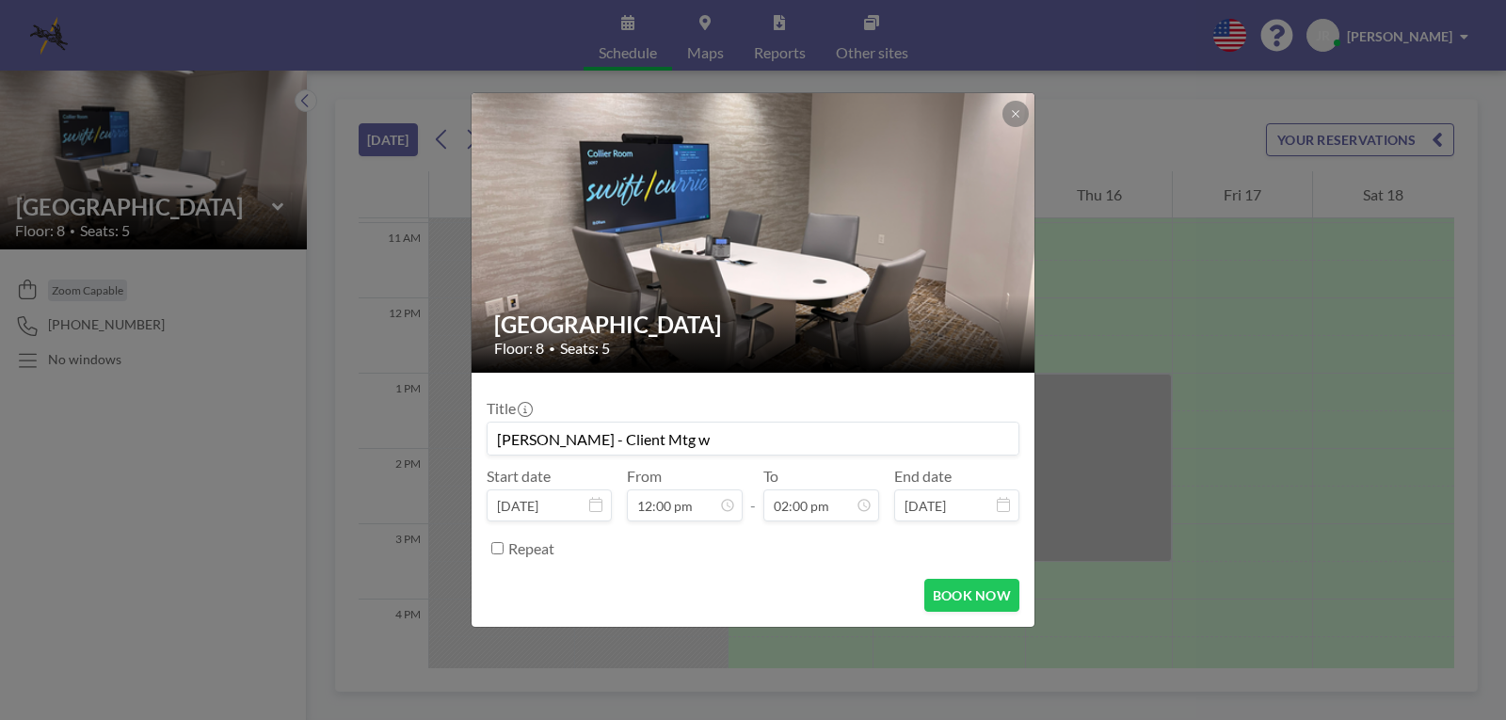
click at [686, 443] on input "[PERSON_NAME] - Client Mtg w" at bounding box center [753, 439] width 531 height 32
click at [687, 437] on input "[PERSON_NAME] - Client Mtg w" at bounding box center [753, 439] width 531 height 32
click at [987, 596] on button "BOOK NOW" at bounding box center [971, 595] width 95 height 33
type input "[PERSON_NAME] - Client Mtg w [PERSON_NAME]"
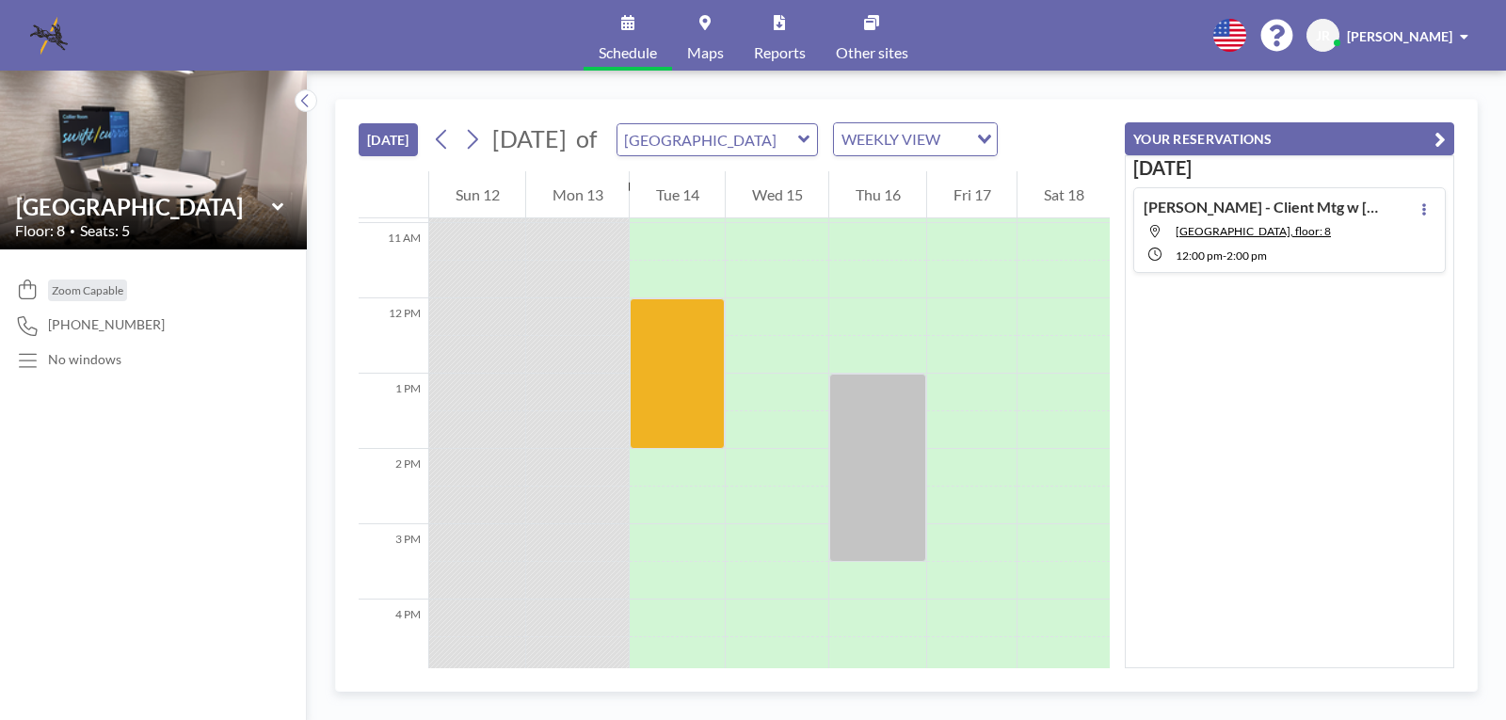
click at [1380, 32] on span "[PERSON_NAME]" at bounding box center [1399, 36] width 105 height 16
click at [1330, 42] on span "JR" at bounding box center [1323, 35] width 14 height 17
click at [1417, 133] on span "Log out" at bounding box center [1411, 128] width 43 height 19
